Goal: Task Accomplishment & Management: Use online tool/utility

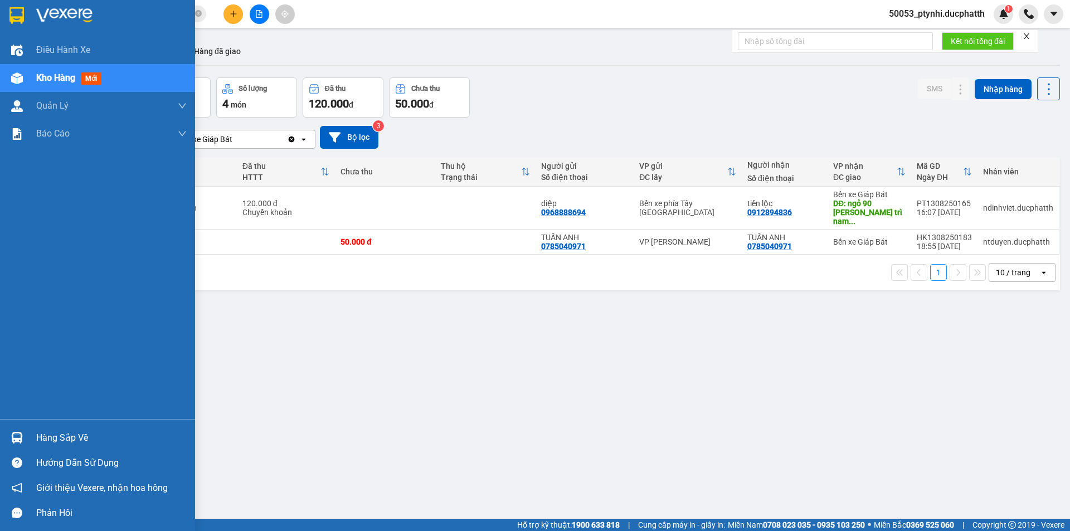
click at [25, 427] on div "Hàng sắp về" at bounding box center [97, 437] width 195 height 25
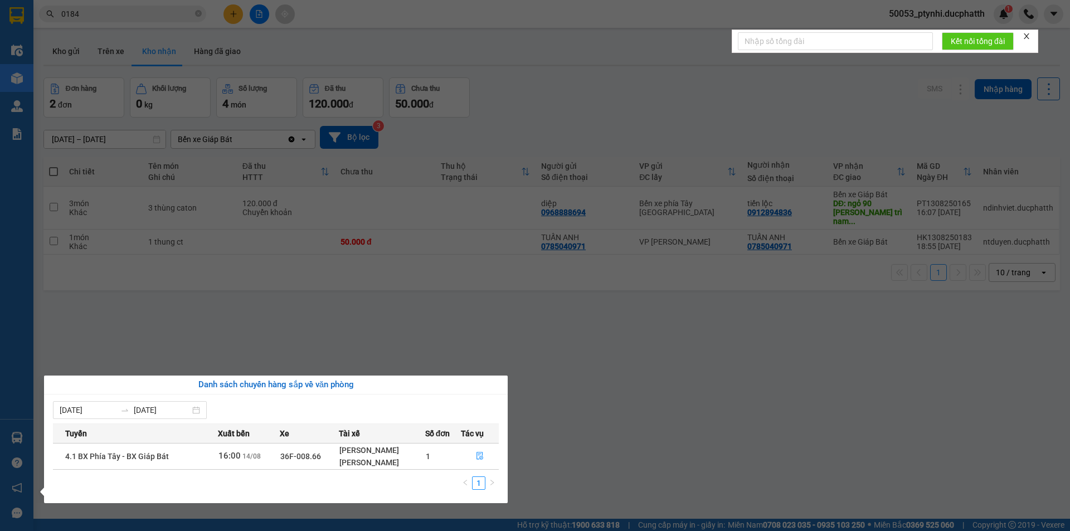
click at [255, 380] on div "Danh sách chuyến hàng sắp về văn phòng" at bounding box center [276, 384] width 446 height 13
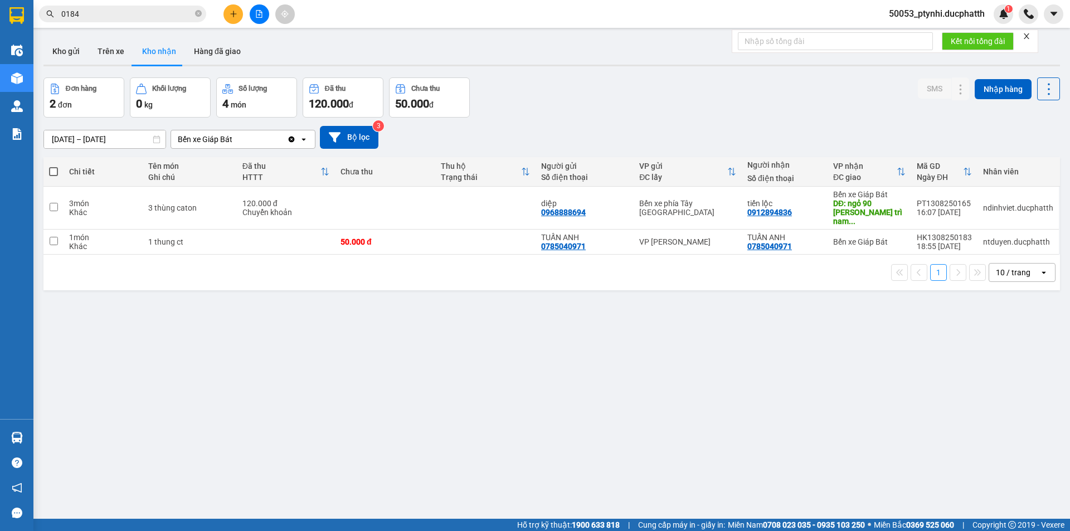
click at [247, 286] on section "Kết quả tìm kiếm ( 42 ) Bộ lọc Mã ĐH Trạng thái Món hàng Thu hộ Tổng cước Chưa …" at bounding box center [535, 265] width 1070 height 531
click at [255, 11] on button at bounding box center [260, 14] width 20 height 20
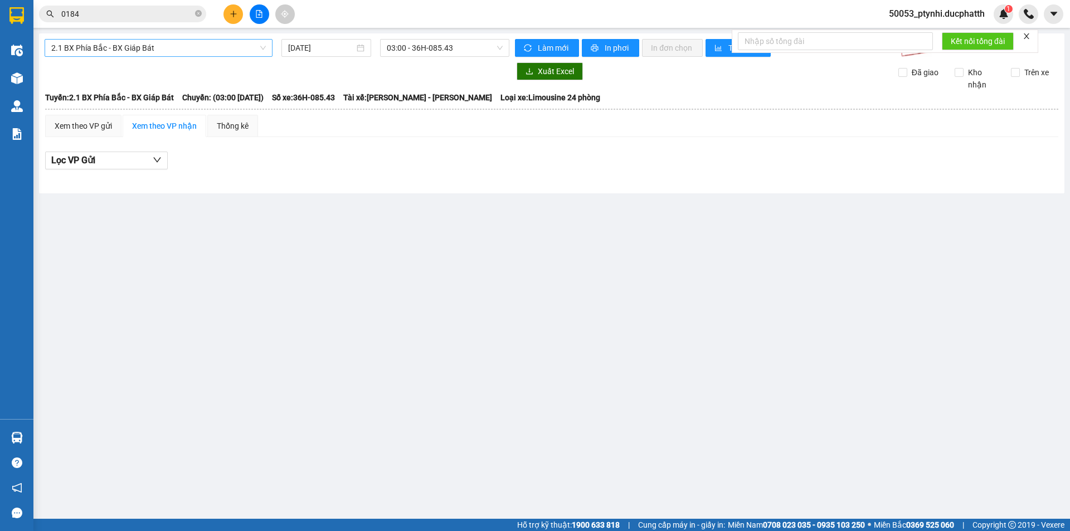
click at [164, 41] on span "2.1 BX Phía Bắc - BX Giáp Bát" at bounding box center [158, 48] width 215 height 17
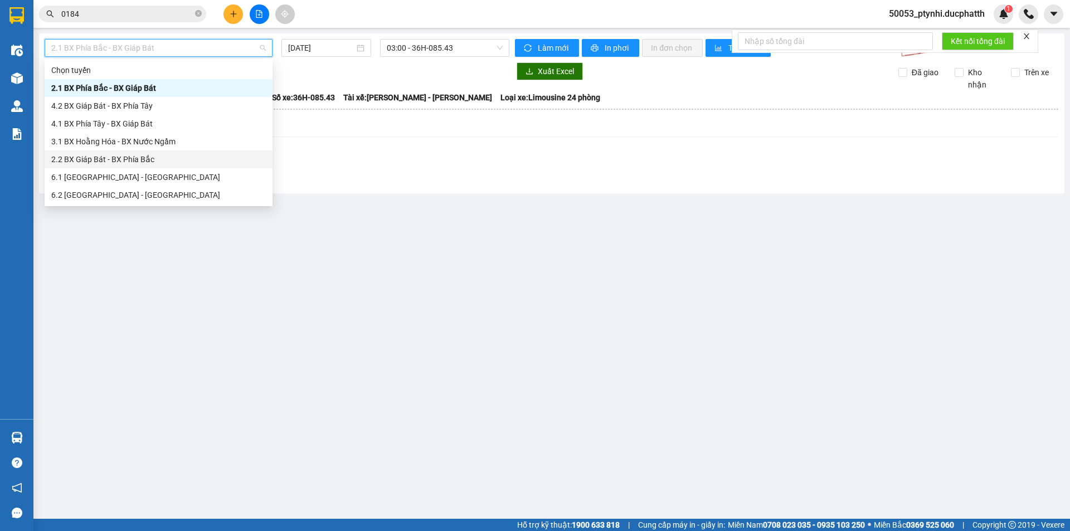
click at [140, 165] on div "2.2 BX Giáp Bát - BX Phía Bắc" at bounding box center [159, 159] width 228 height 18
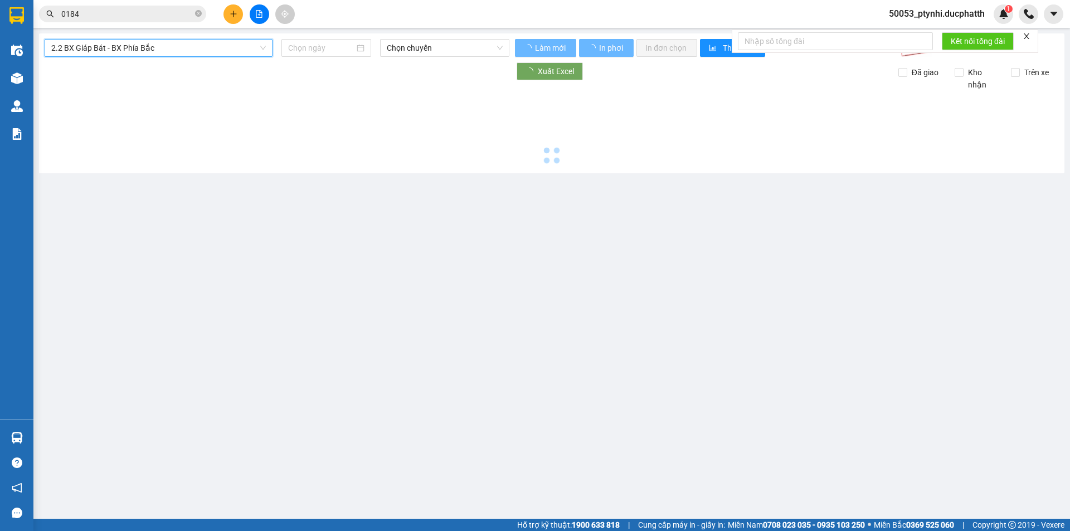
type input "[DATE]"
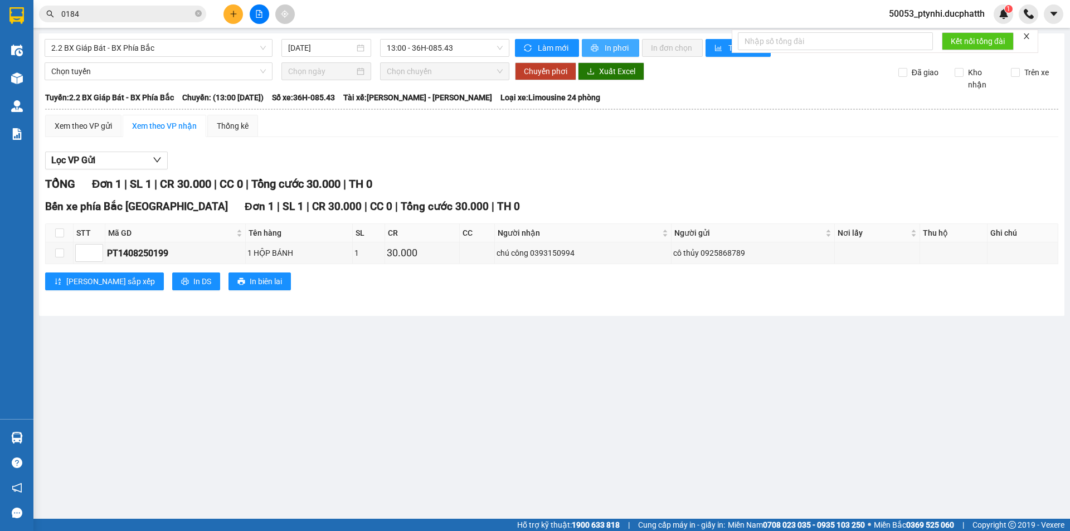
click at [637, 44] on button "In phơi" at bounding box center [610, 48] width 57 height 18
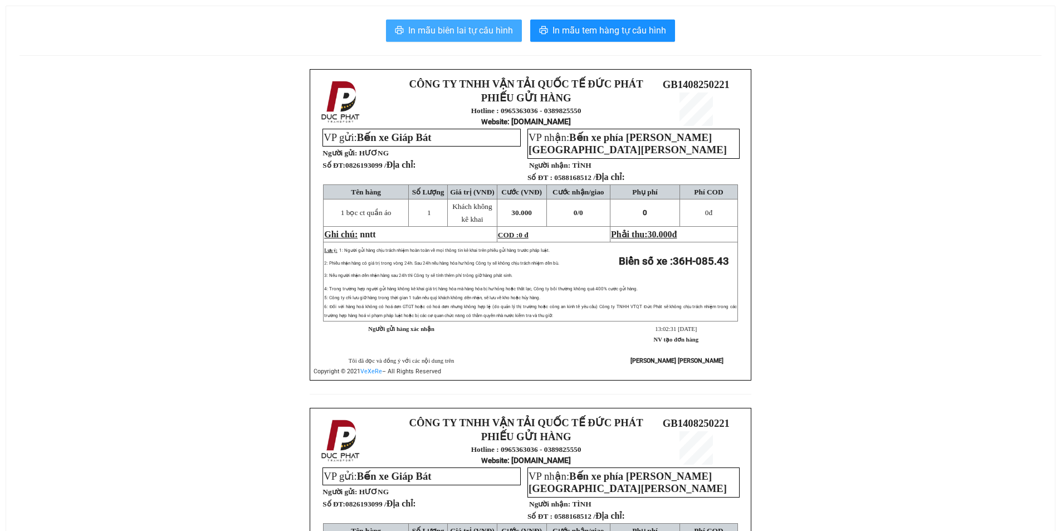
click at [509, 25] on span "In mẫu biên lai tự cấu hình" at bounding box center [460, 30] width 105 height 14
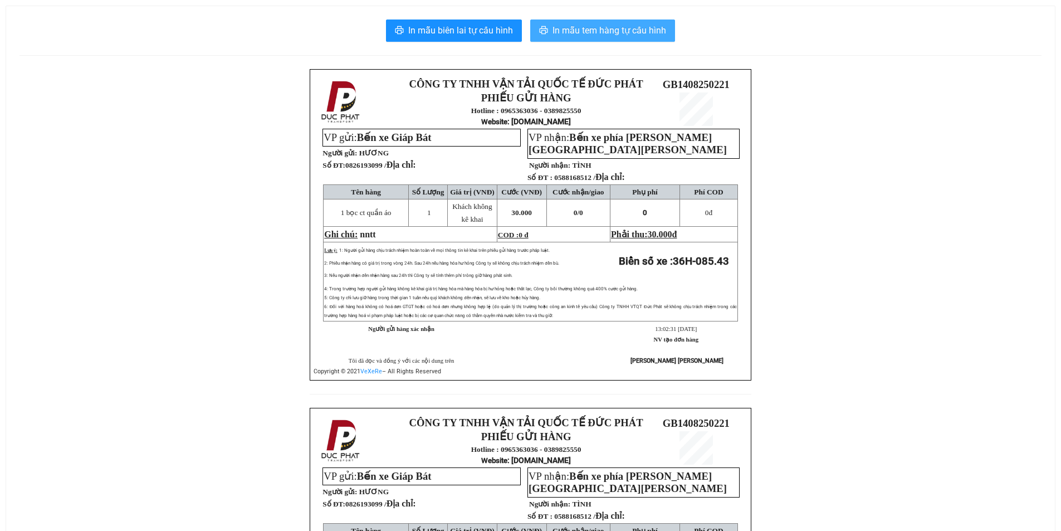
click at [644, 25] on span "In mẫu tem hàng tự cấu hình" at bounding box center [610, 30] width 114 height 14
